Goal: Transaction & Acquisition: Purchase product/service

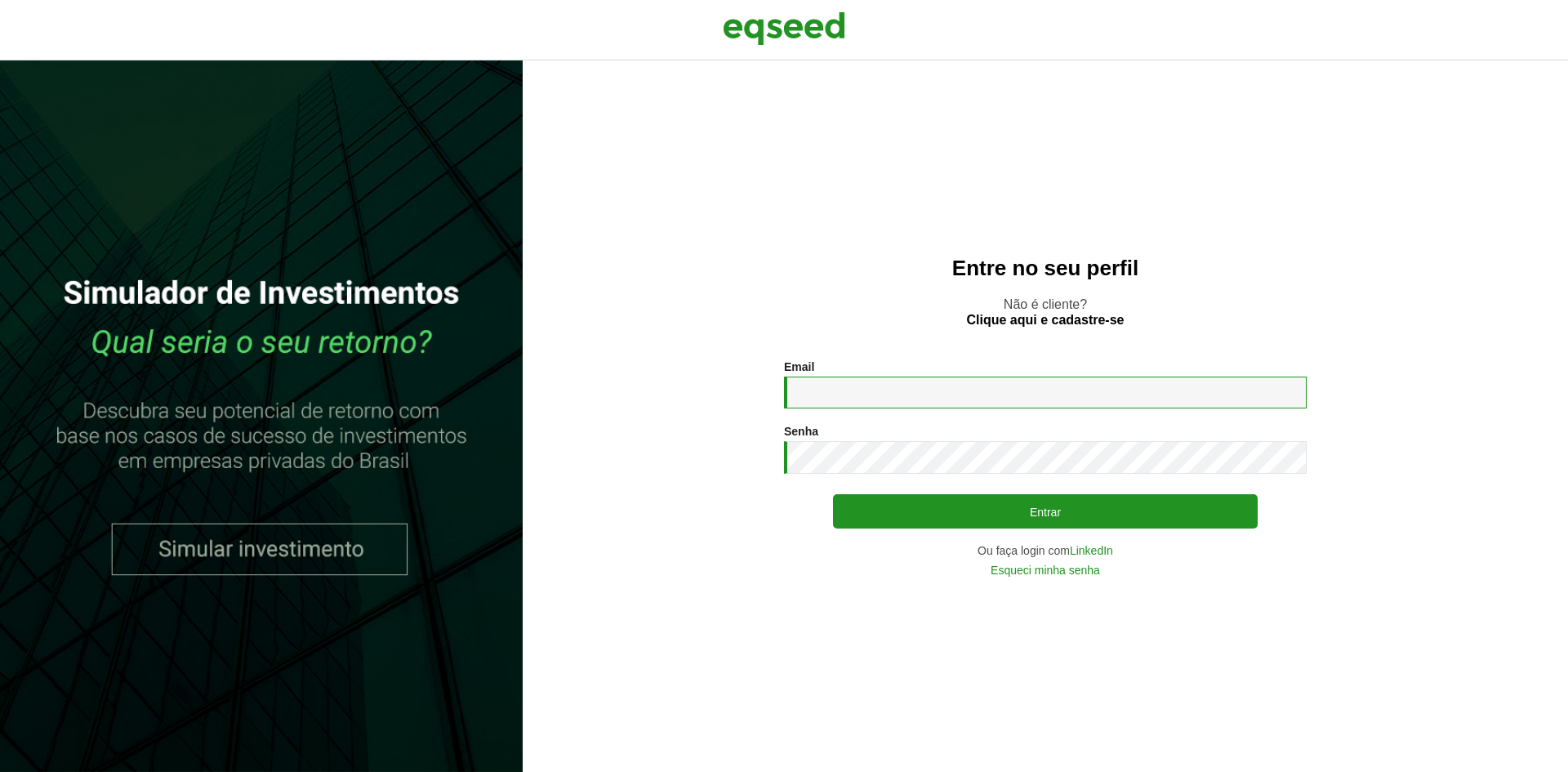
click at [949, 384] on input "Email *" at bounding box center [1045, 391] width 522 height 32
type input "**********"
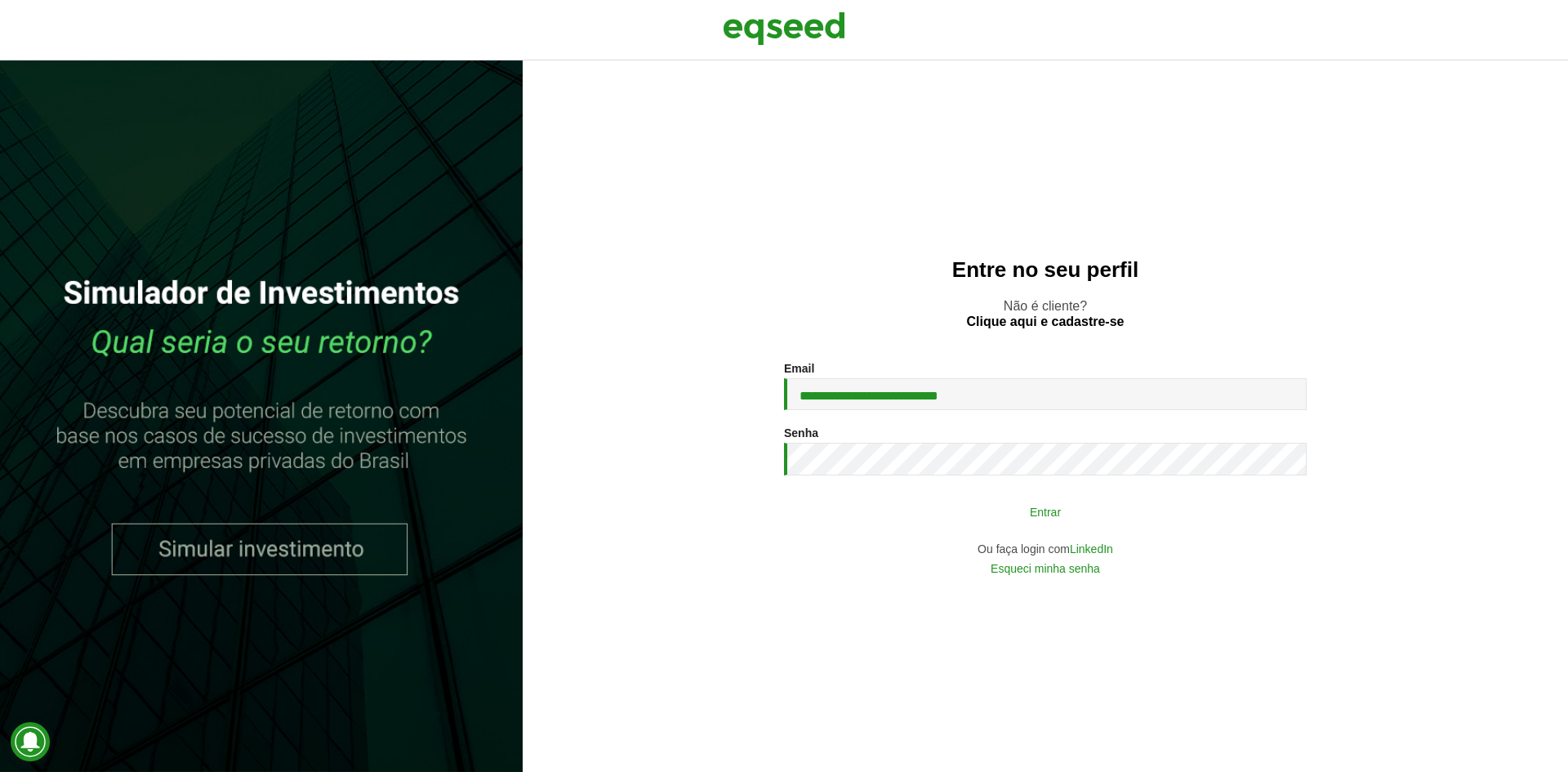
click at [1015, 503] on button "Entrar" at bounding box center [1045, 511] width 424 height 31
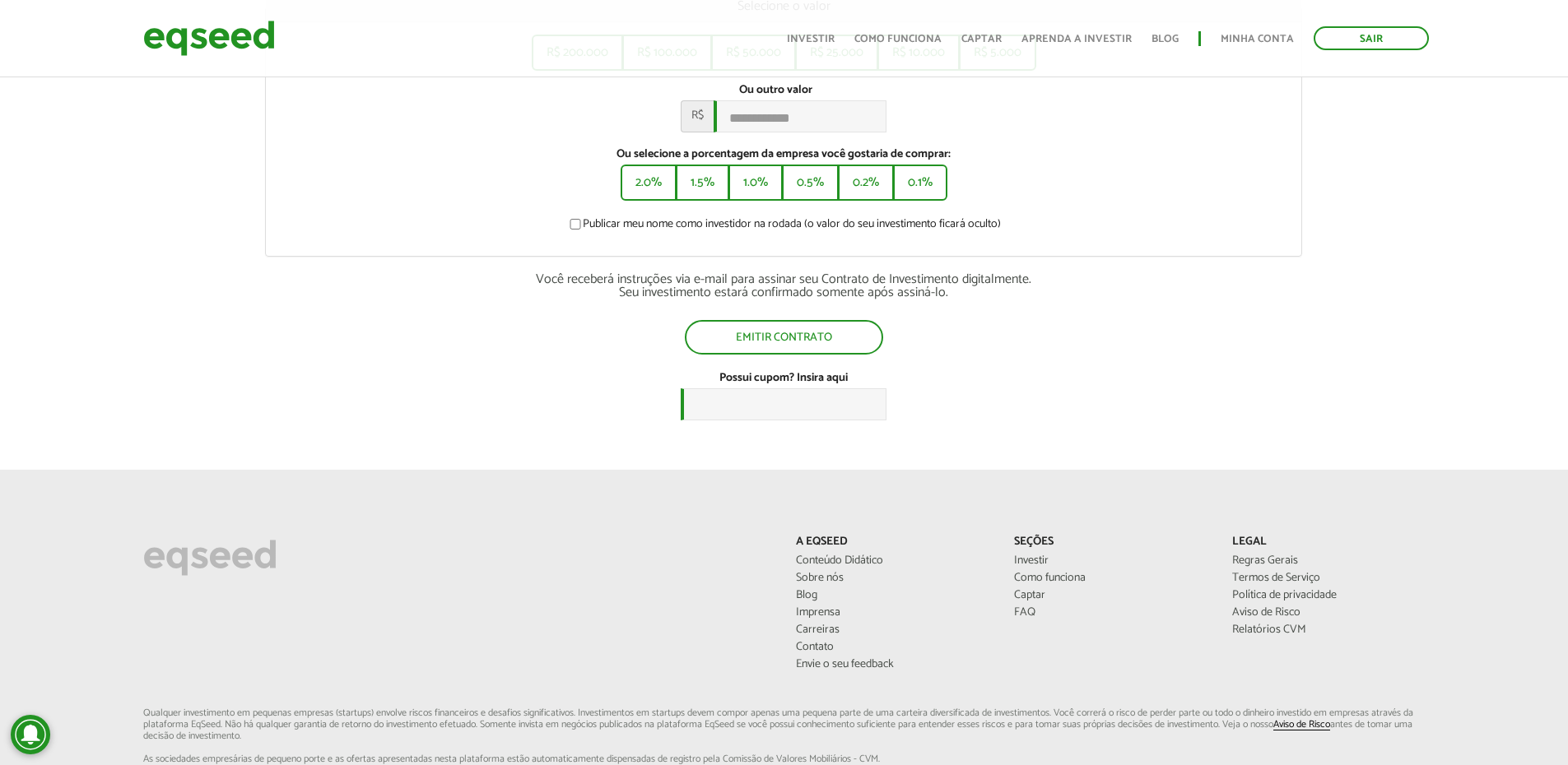
scroll to position [360, 0]
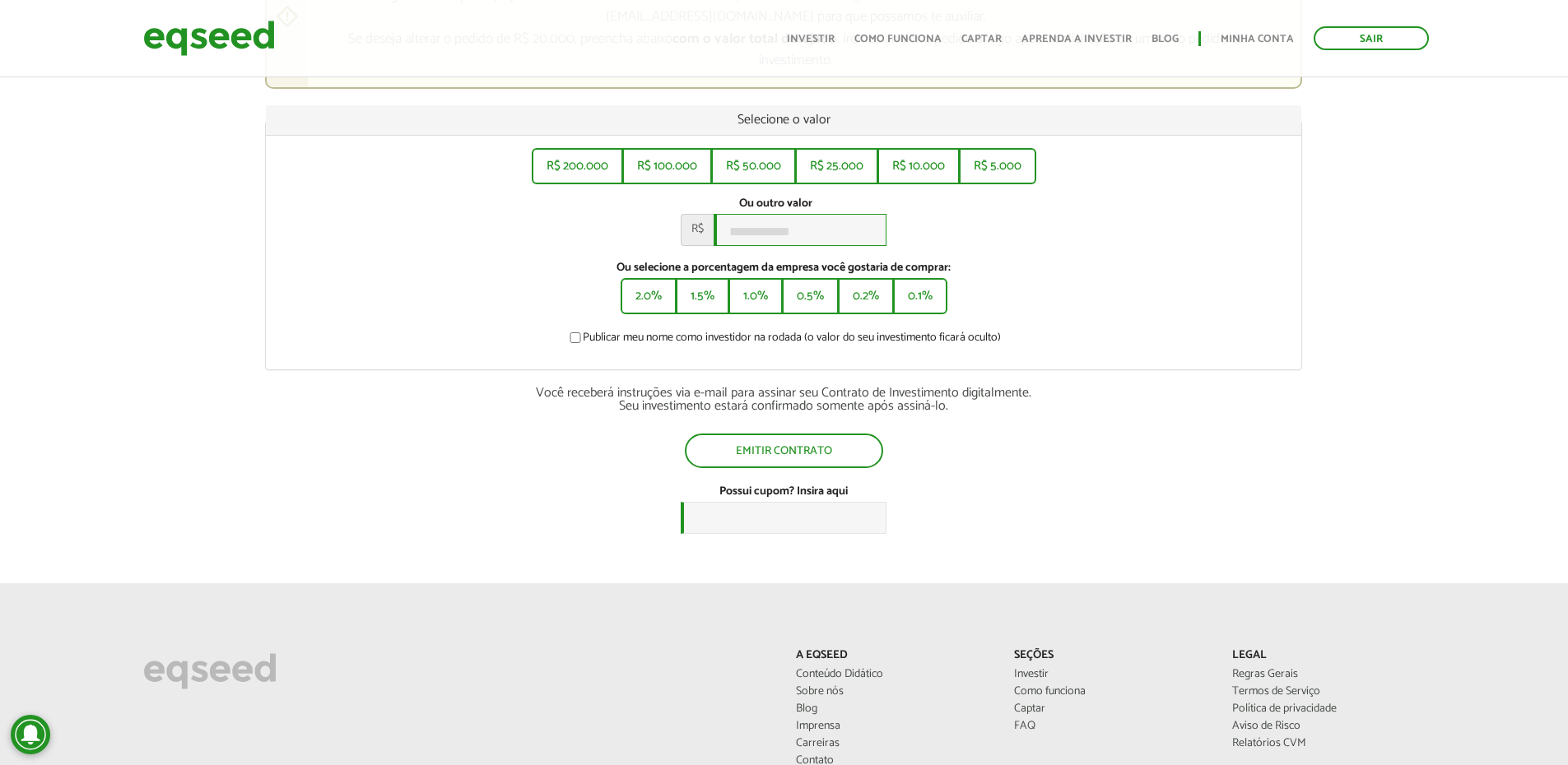
click at [750, 246] on input "Ou outro valor *" at bounding box center [799, 230] width 173 height 32
type input "******"
click at [774, 461] on button "Emitir contrato" at bounding box center [784, 449] width 195 height 31
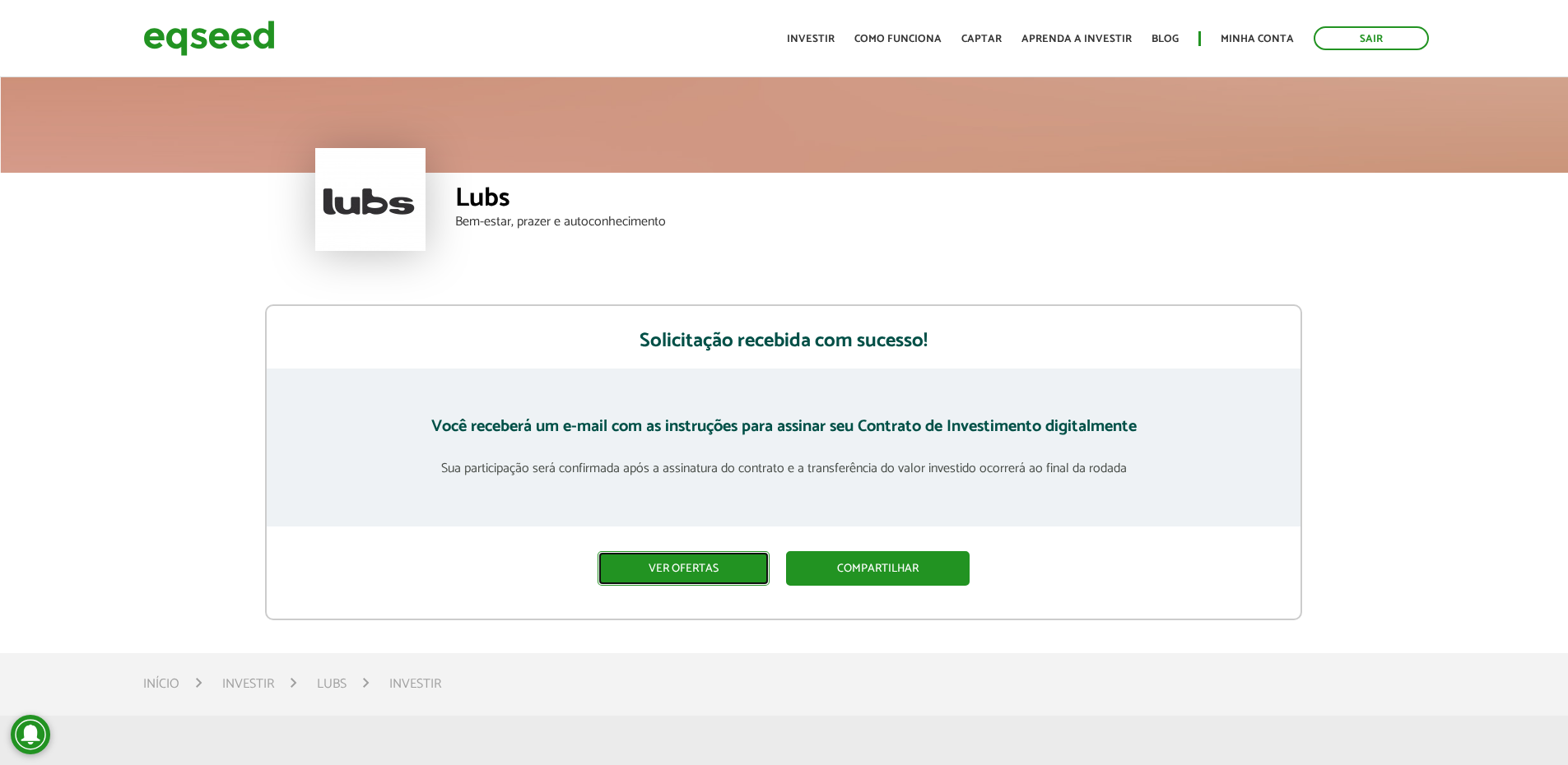
click at [672, 574] on link "Ver ofertas" at bounding box center [684, 568] width 172 height 35
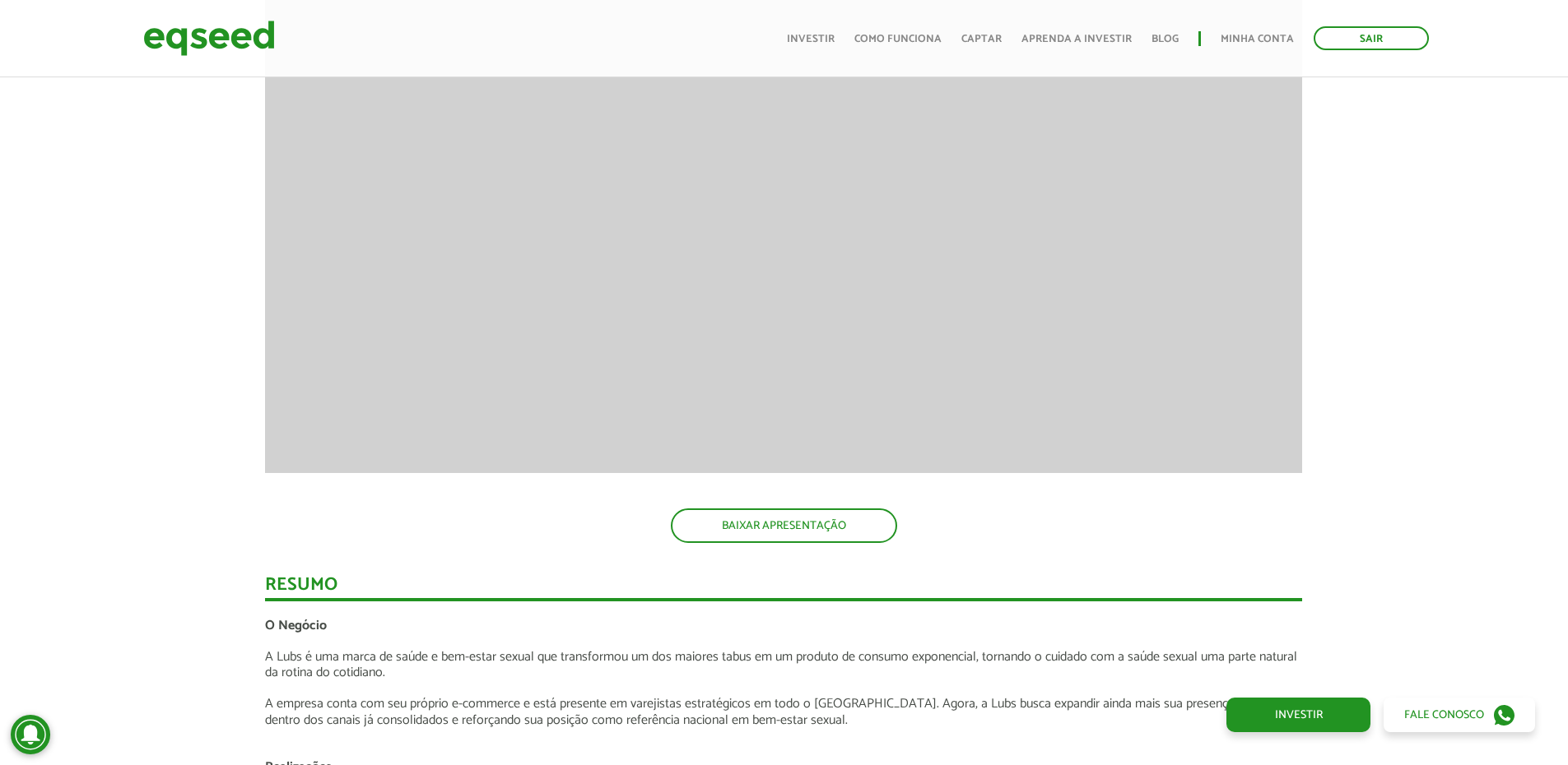
scroll to position [1321, 0]
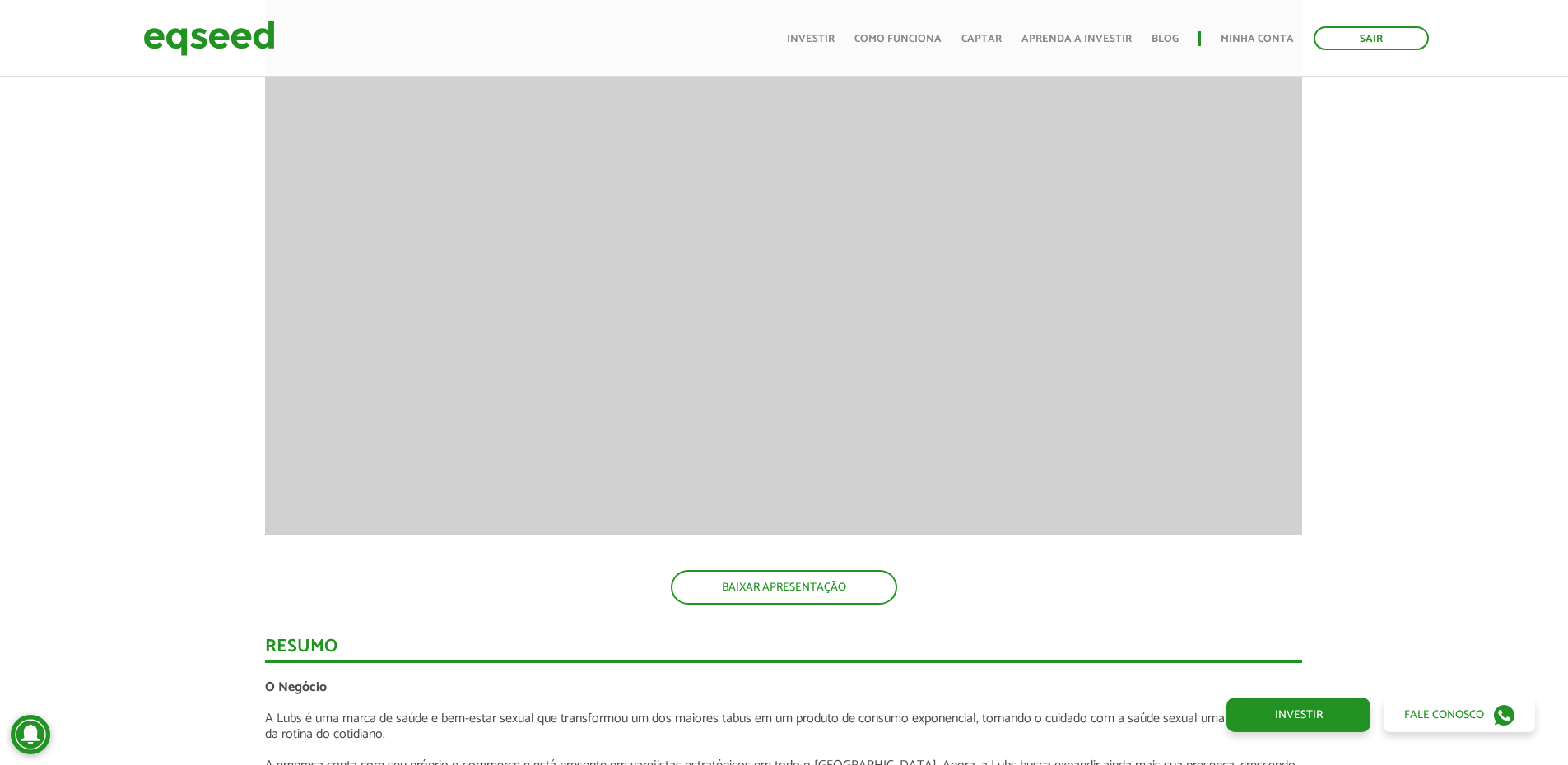
drag, startPoint x: 1578, startPoint y: 281, endPoint x: 1061, endPoint y: 655, distance: 638.1
click at [1061, 655] on div "Resumo" at bounding box center [783, 651] width 1037 height 26
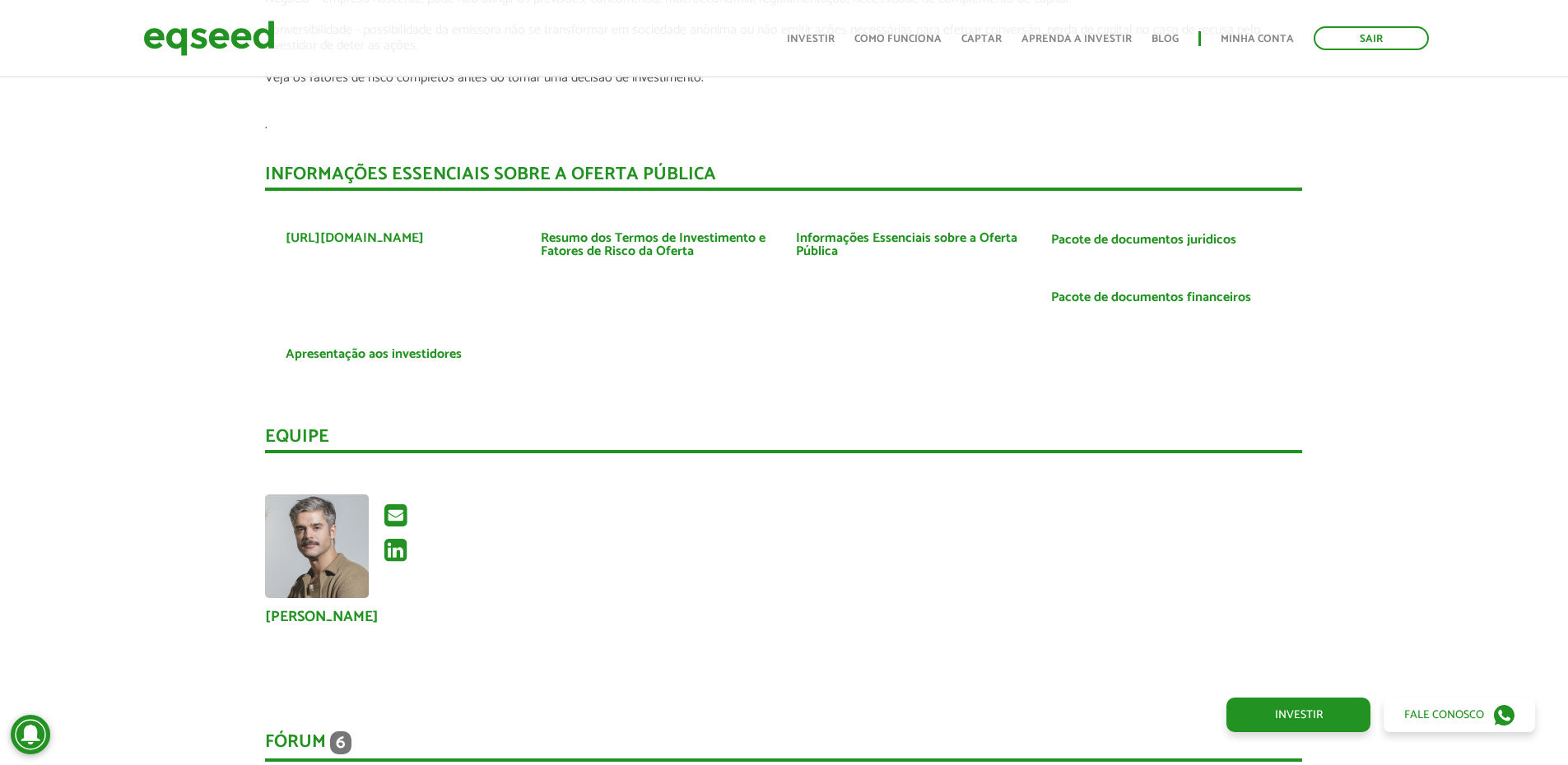
scroll to position [2837, 0]
